Goal: Task Accomplishment & Management: Use online tool/utility

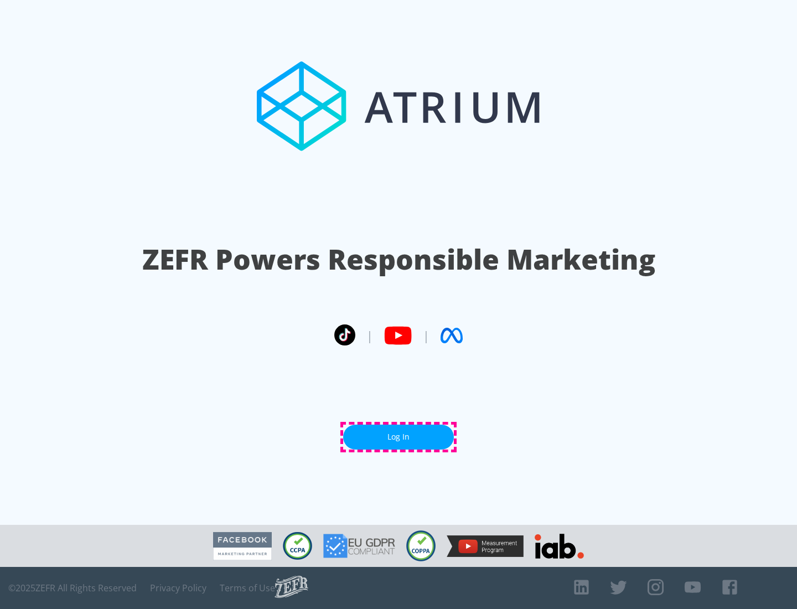
click at [398, 436] on link "Log In" at bounding box center [398, 436] width 111 height 25
